Goal: Register for event/course

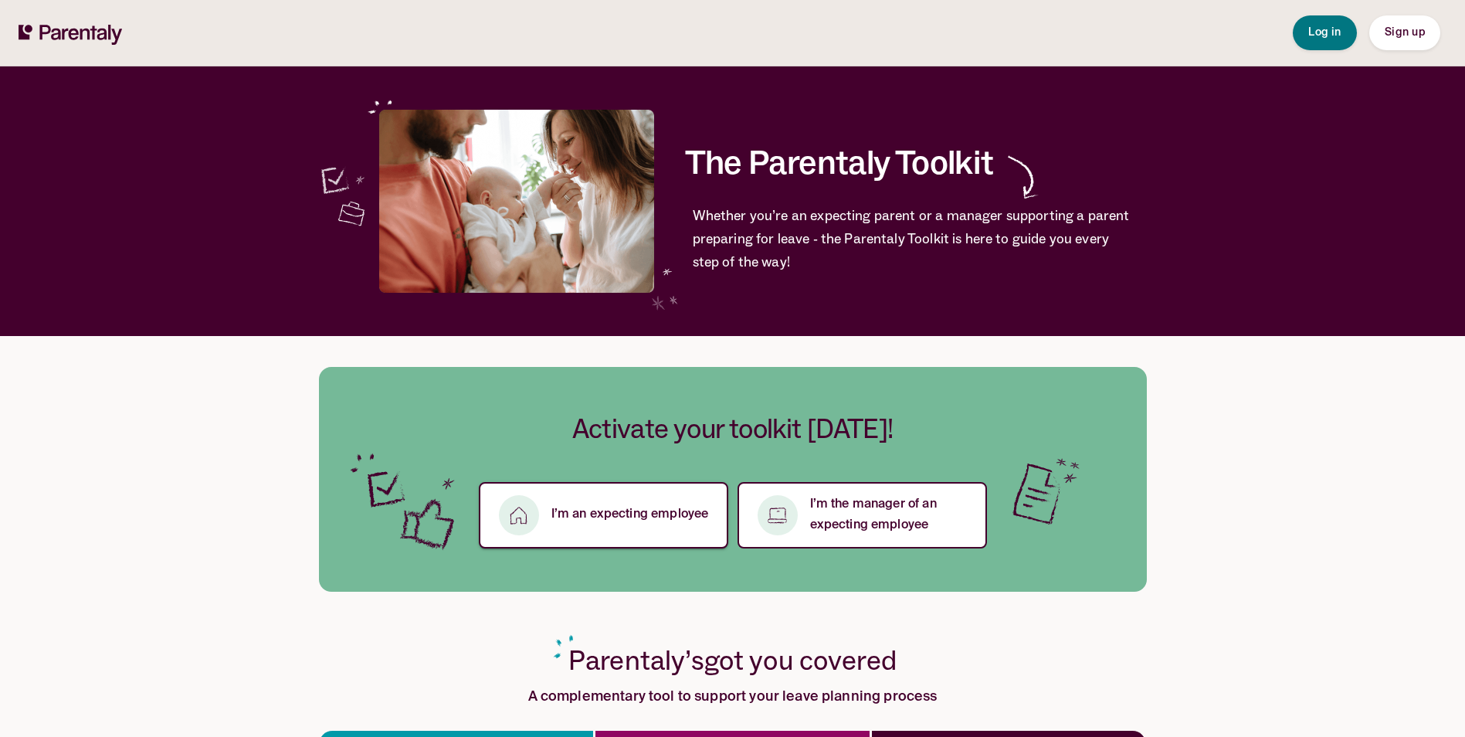
click at [579, 520] on p "I’m an expecting employee" at bounding box center [631, 514] width 158 height 21
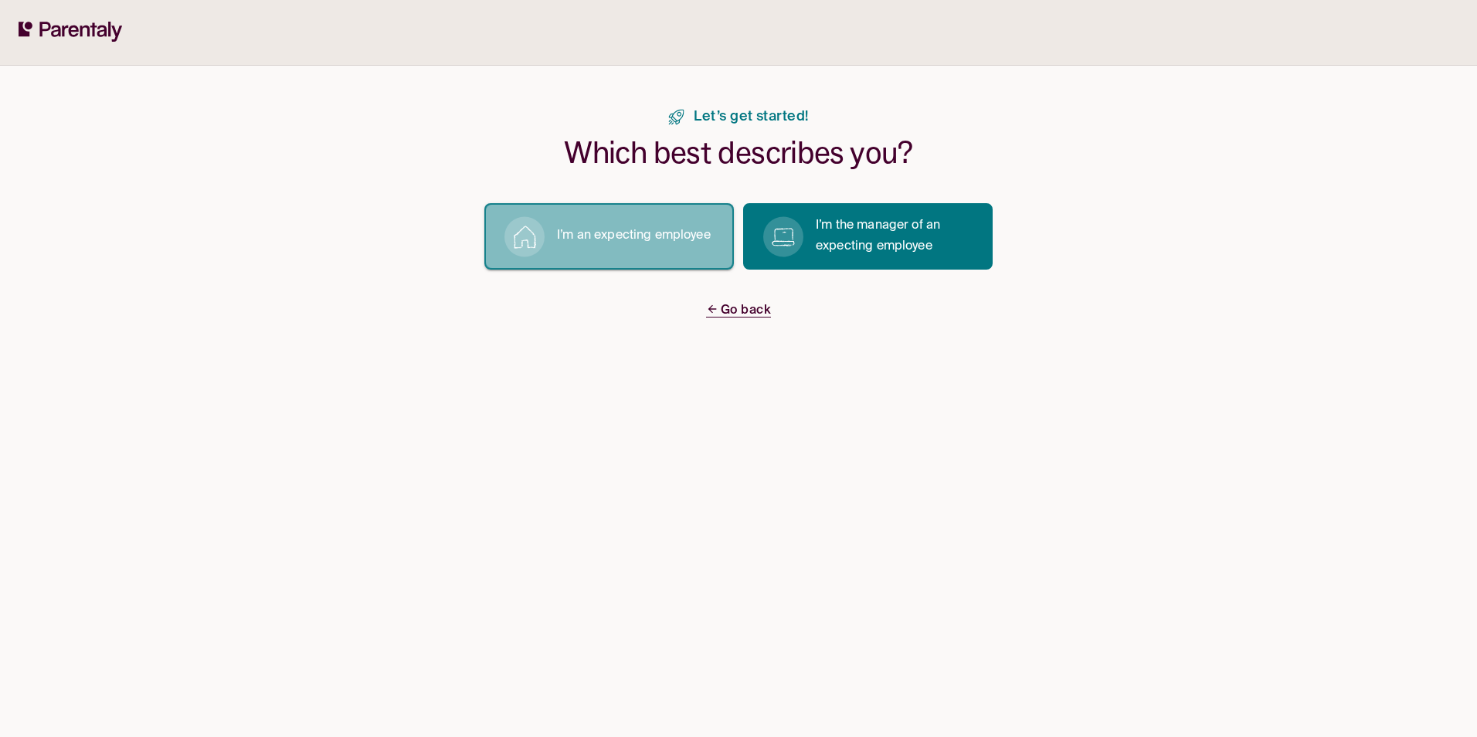
click at [623, 238] on p "I’m an expecting employee" at bounding box center [634, 236] width 154 height 21
